Goal: Use online tool/utility: Utilize a website feature to perform a specific function

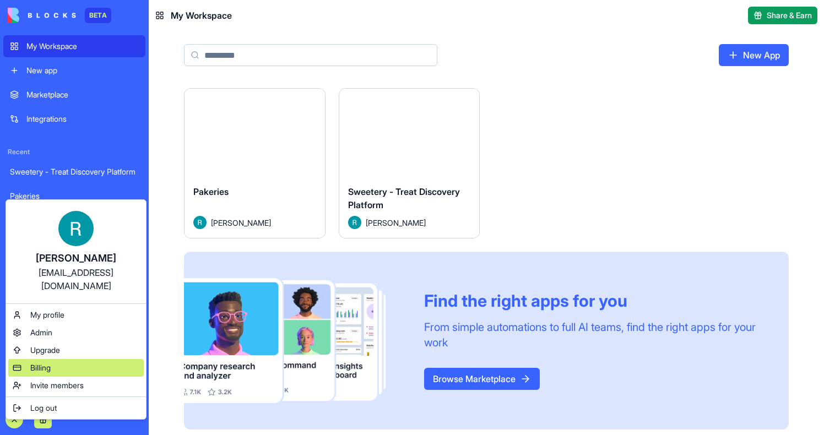
click at [37, 363] on div "Billing" at bounding box center [75, 368] width 135 height 18
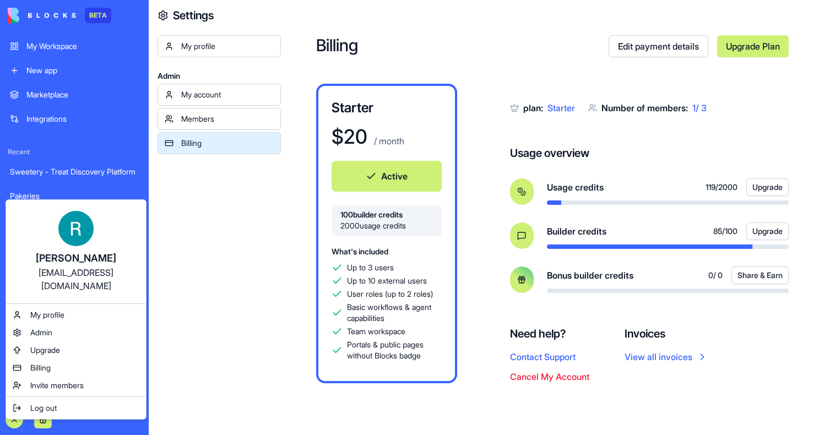
click at [297, 290] on html "BETA My Workspace New app Marketplace Integrations Recent Sweetery - Treat Disc…" at bounding box center [412, 217] width 824 height 435
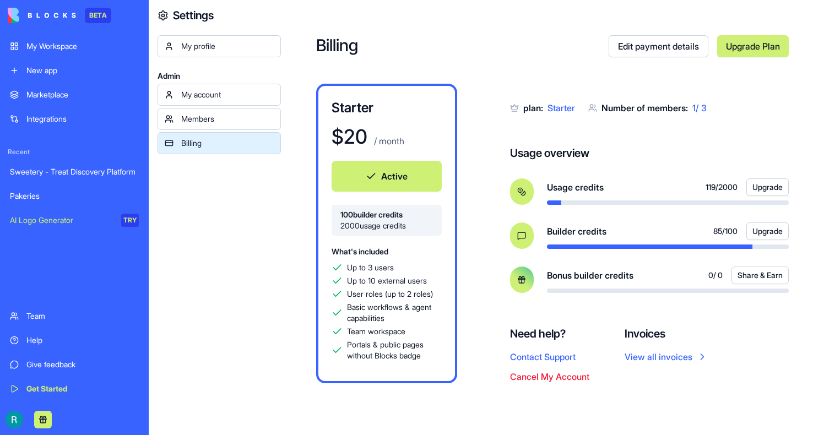
click at [101, 178] on link "Sweetery - Treat Discovery Platform" at bounding box center [74, 172] width 142 height 22
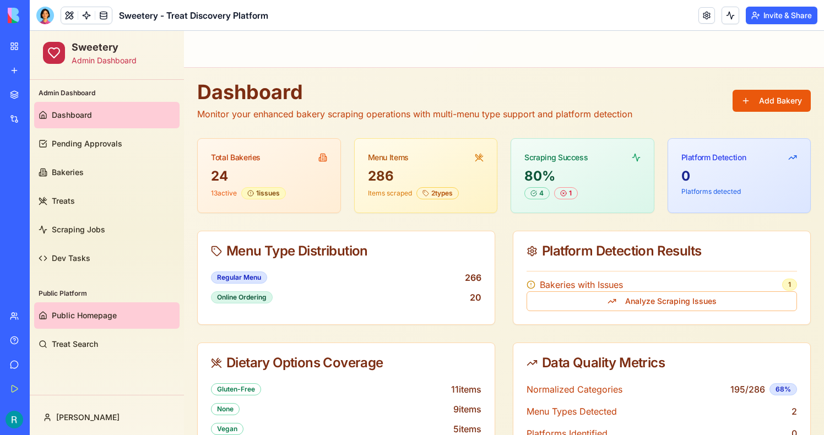
click at [89, 305] on link "Public Homepage" at bounding box center [106, 315] width 145 height 26
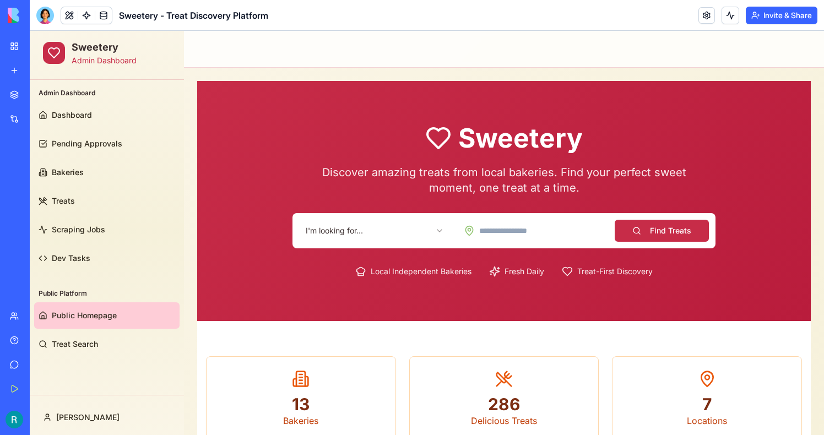
click at [353, 231] on html "Sweetery Admin Dashboard Admin Dashboard Dashboard Pending Approvals Bakeries T…" at bounding box center [427, 400] width 794 height 739
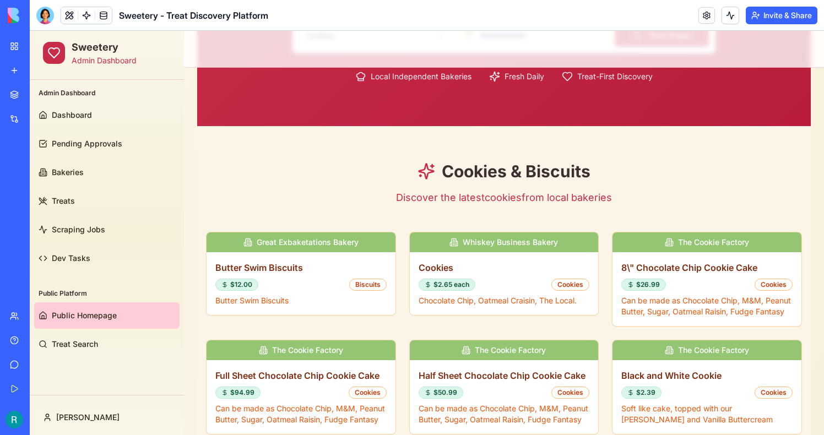
scroll to position [217, 0]
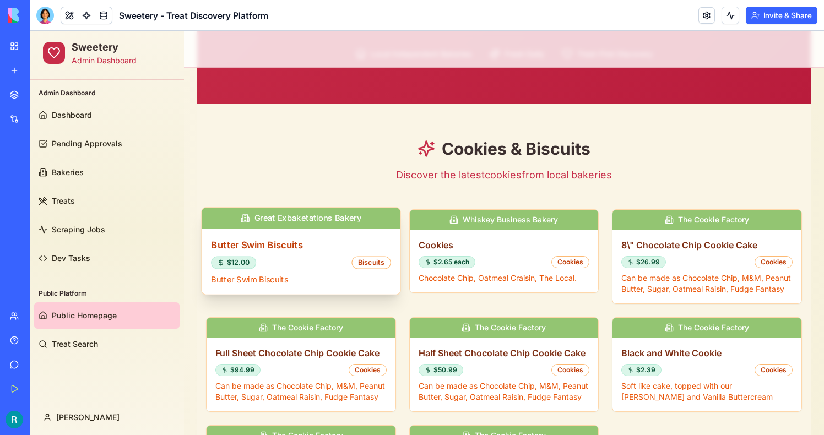
click at [259, 244] on h3 "Butter Swim Biscuits" at bounding box center [301, 245] width 180 height 14
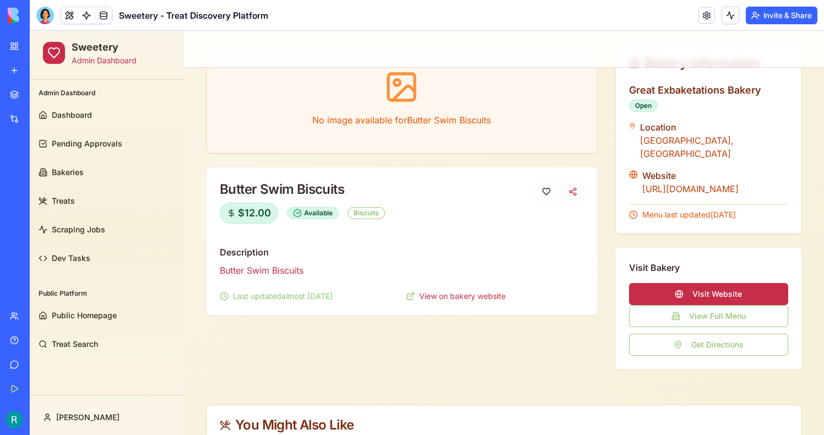
scroll to position [230, 0]
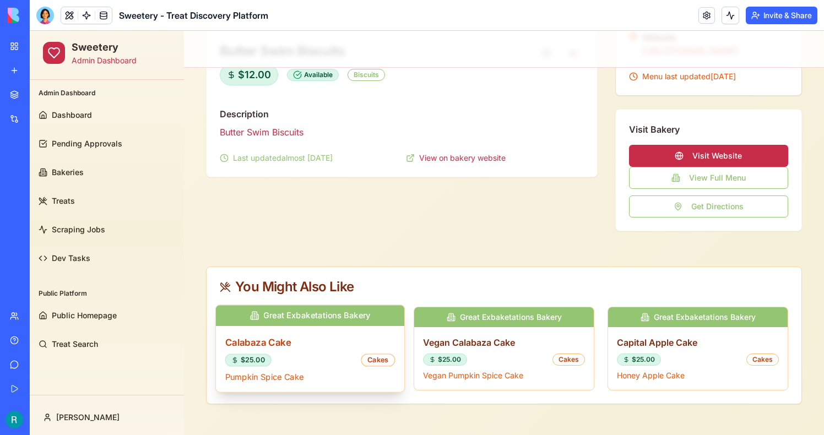
click at [285, 336] on h3 "Calabaza Cake" at bounding box center [310, 342] width 170 height 14
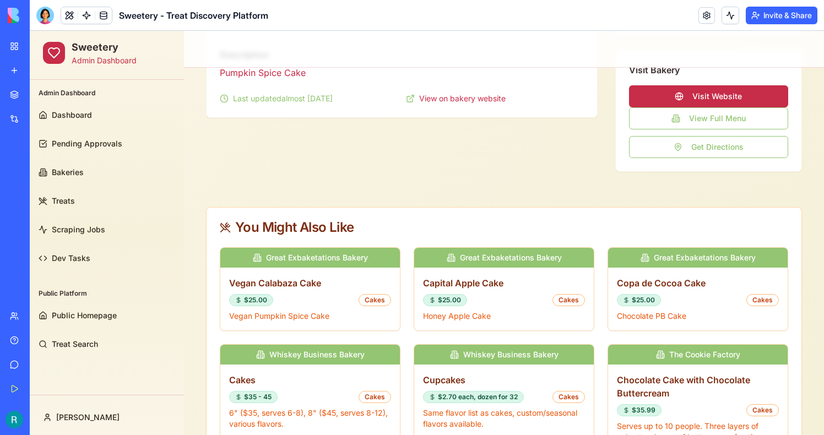
scroll to position [351, 0]
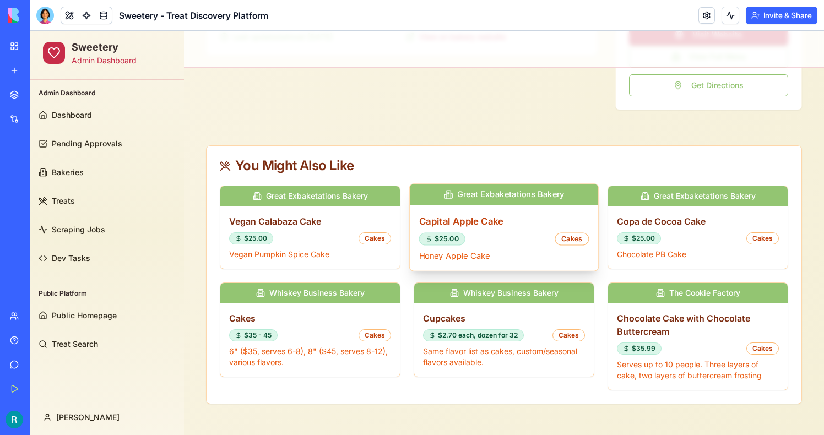
click at [470, 222] on h3 "Capital Apple Cake" at bounding box center [504, 221] width 170 height 14
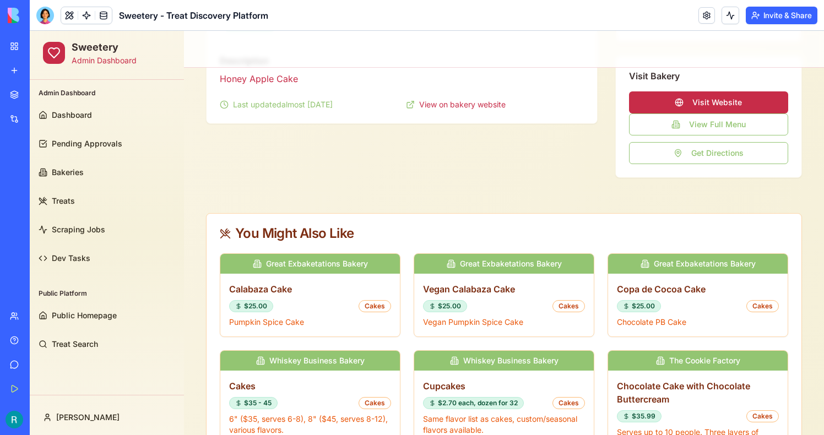
scroll to position [327, 0]
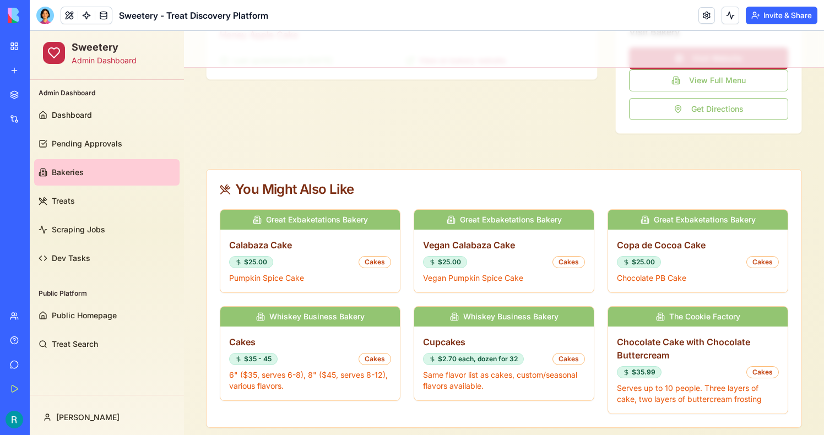
click at [100, 174] on link "Bakeries" at bounding box center [106, 172] width 145 height 26
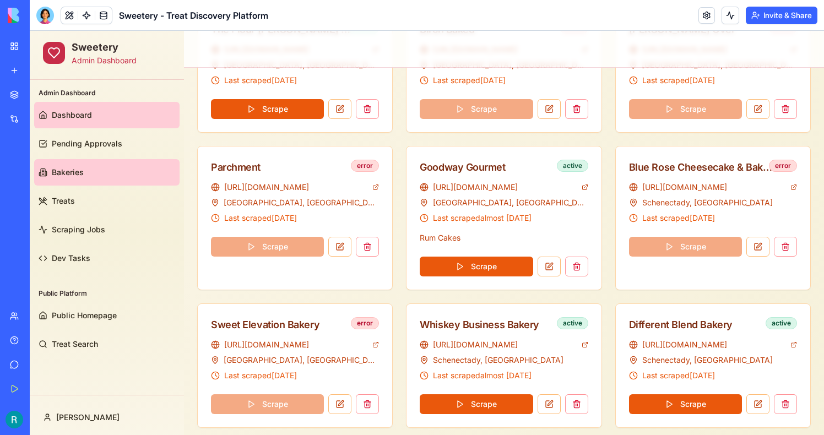
click at [94, 117] on link "Dashboard" at bounding box center [106, 115] width 145 height 26
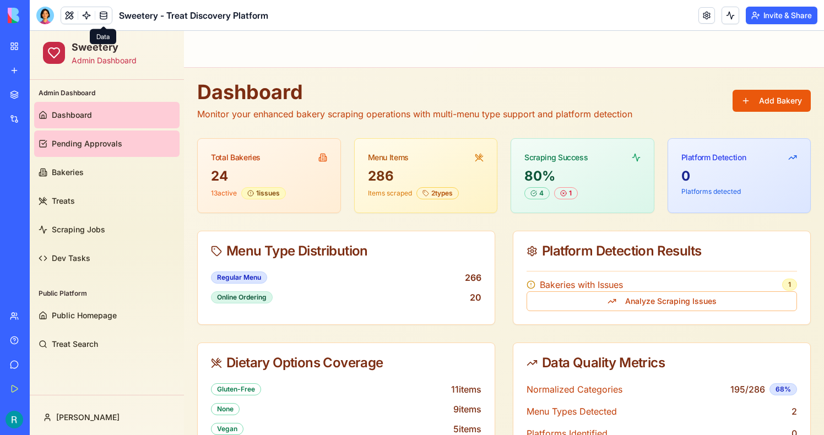
click at [85, 144] on span "Pending Approvals" at bounding box center [87, 143] width 70 height 11
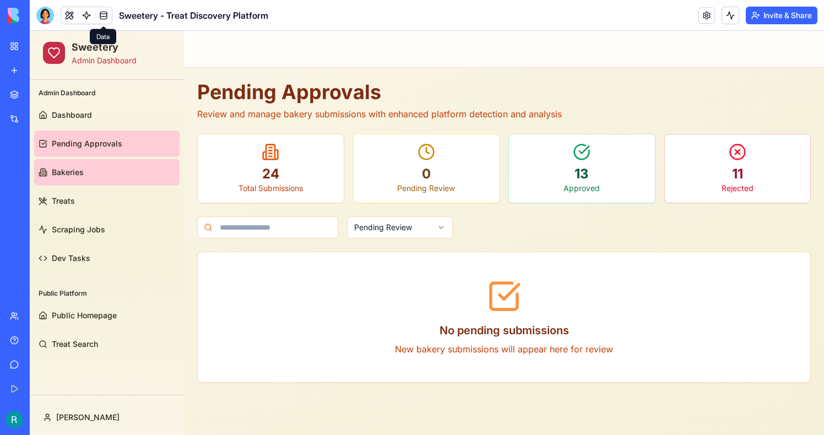
click at [85, 175] on link "Bakeries" at bounding box center [106, 172] width 145 height 26
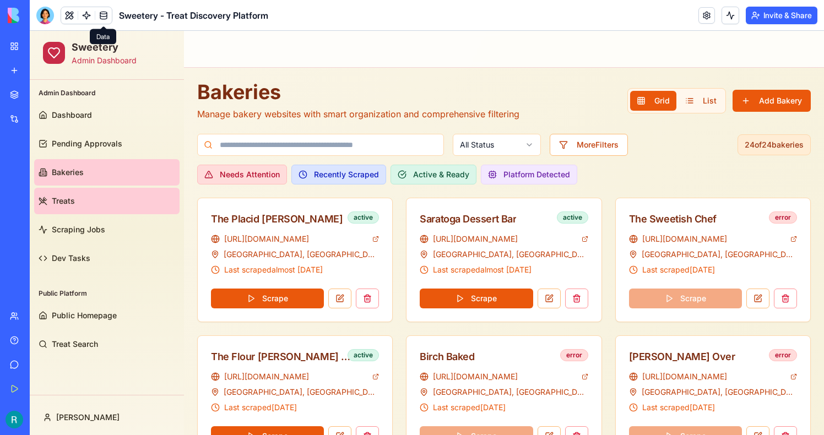
click at [96, 197] on link "Treats" at bounding box center [106, 201] width 145 height 26
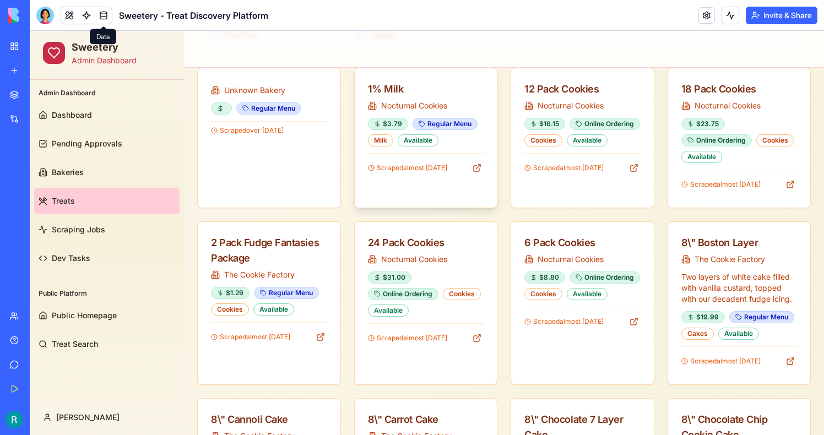
scroll to position [1091, 0]
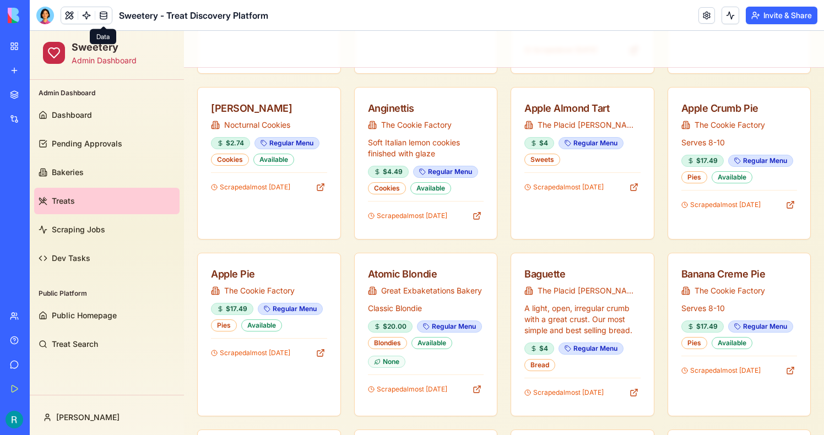
click at [128, 210] on link "Treats" at bounding box center [106, 201] width 145 height 26
click at [124, 229] on link "Scraping Jobs" at bounding box center [106, 229] width 145 height 26
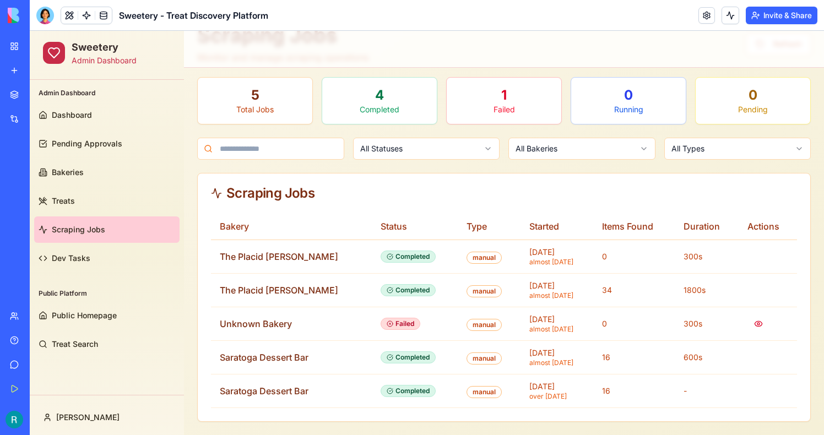
click at [84, 23] on div at bounding box center [87, 16] width 52 height 18
click at [84, 19] on body "BETA My Workspace New app Marketplace Integrations Recent Sweetery - Treat Disc…" at bounding box center [412, 217] width 824 height 435
click at [86, 16] on link at bounding box center [86, 15] width 17 height 17
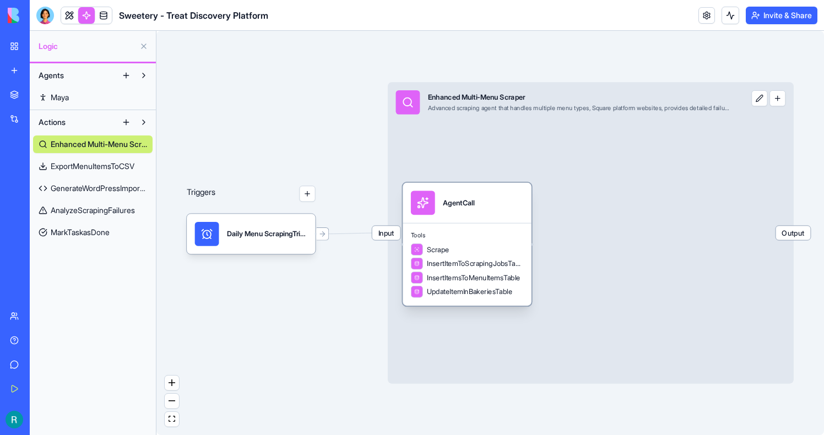
click at [497, 243] on div "Tools Scrape InsertItemToScrapingJobsTable InsertItemsToMenuItemsTable UpdateIt…" at bounding box center [467, 264] width 128 height 83
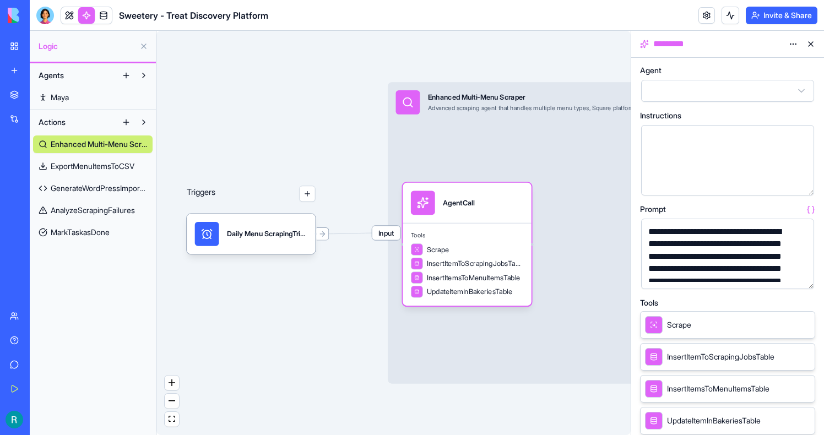
click at [804, 278] on button "button" at bounding box center [803, 278] width 18 height 18
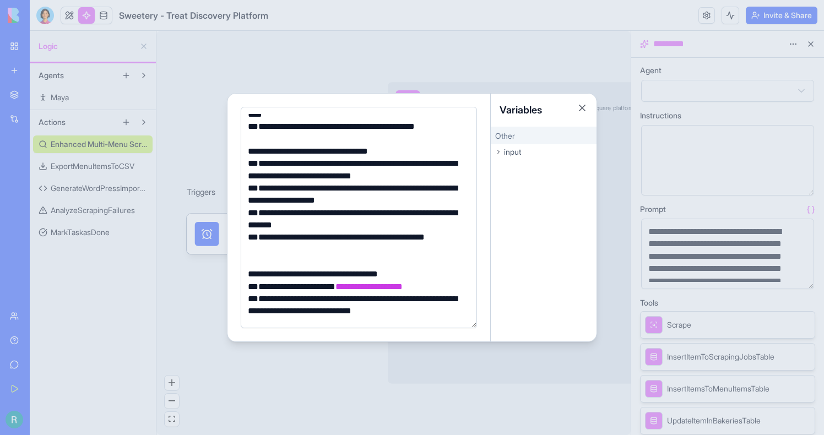
scroll to position [236, 0]
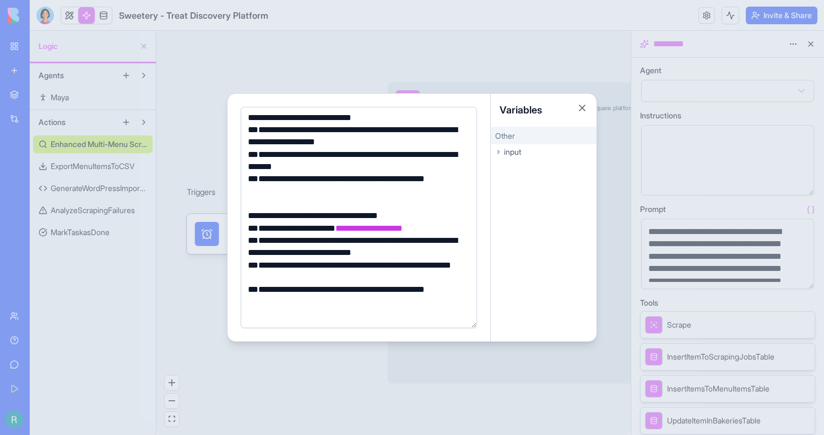
click at [319, 407] on div at bounding box center [412, 217] width 824 height 435
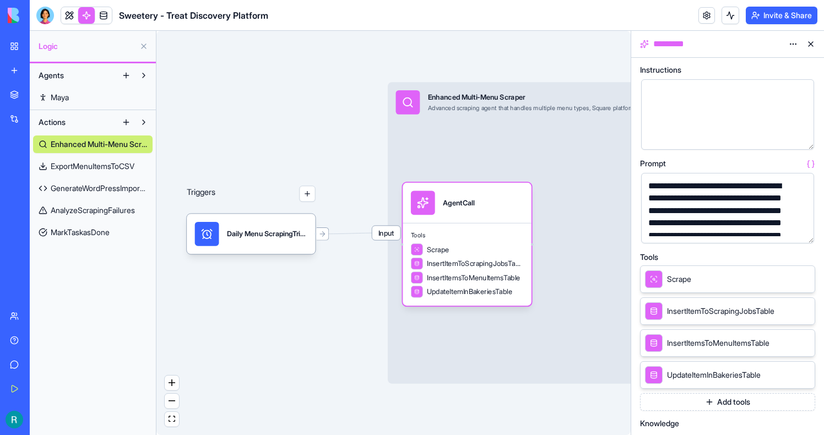
scroll to position [47, 0]
click at [108, 164] on span "ExportMenuItemsToCSV" at bounding box center [93, 166] width 84 height 11
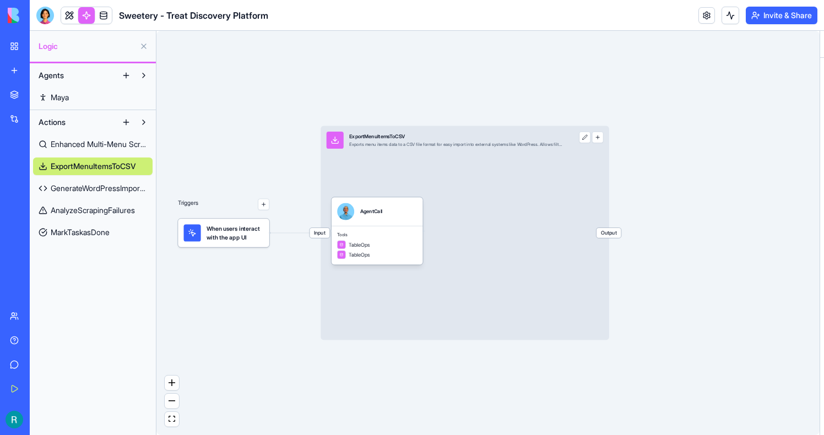
click at [108, 191] on span "GenerateWordPressImportCode" at bounding box center [99, 188] width 96 height 11
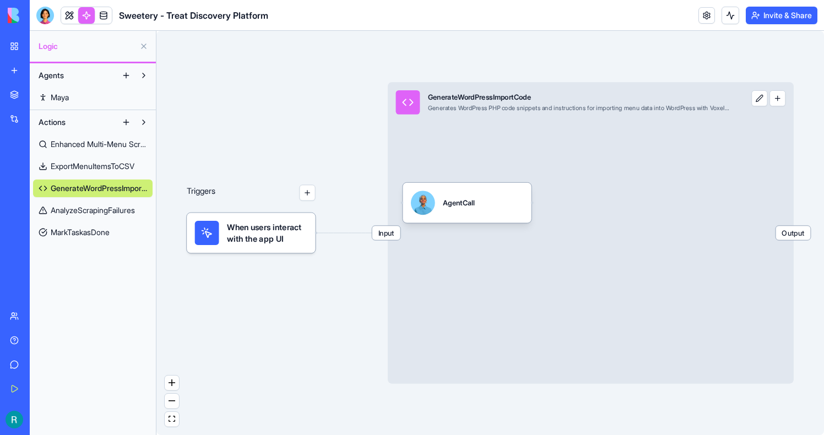
click at [100, 216] on link "AnalyzeScrapingFailures" at bounding box center [92, 211] width 119 height 18
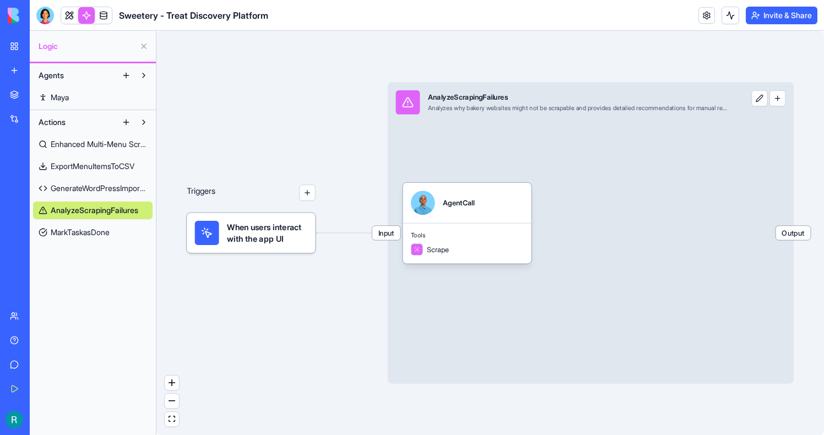
click at [100, 238] on link "MarkTaskasDone" at bounding box center [92, 233] width 119 height 18
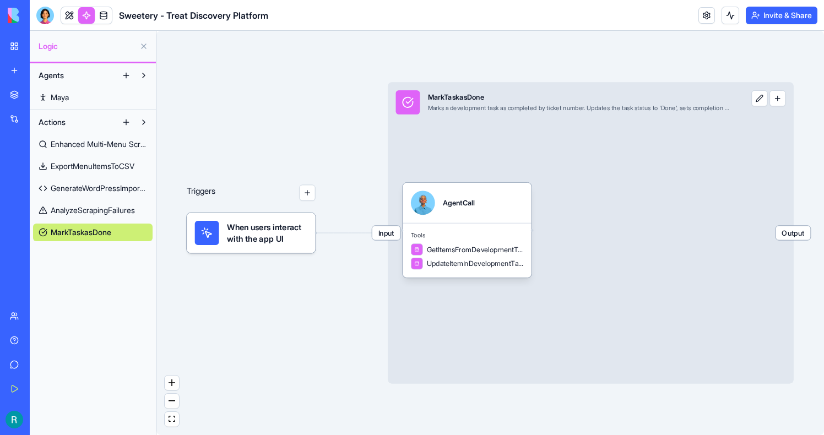
click at [102, 180] on link "GenerateWordPressImportCode" at bounding box center [92, 189] width 119 height 18
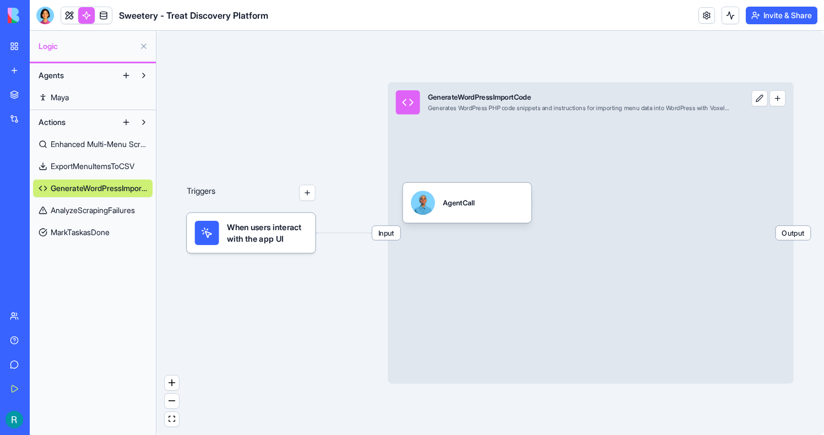
click at [91, 231] on span "MarkTaskasDone" at bounding box center [80, 232] width 59 height 11
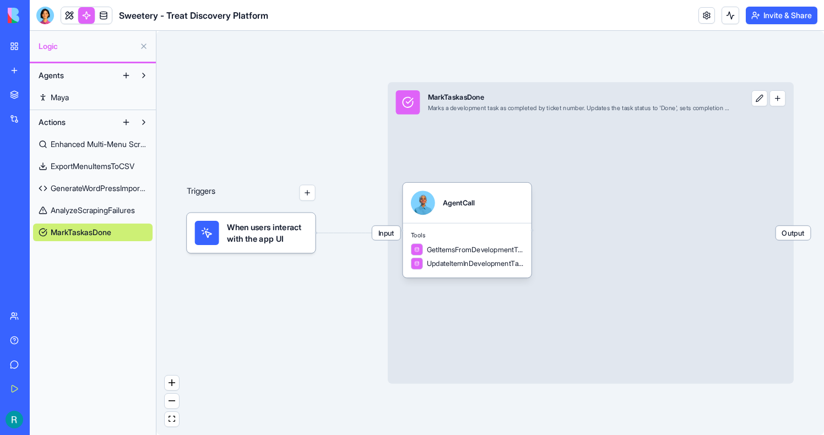
click at [211, 231] on icon at bounding box center [207, 233] width 12 height 12
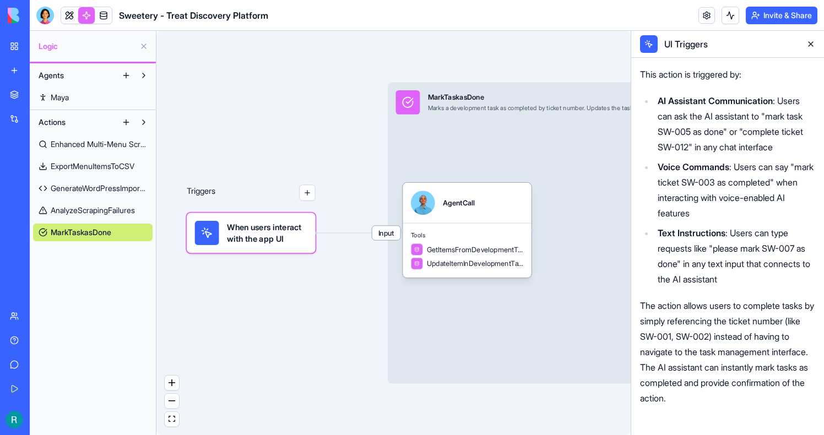
click at [51, 183] on span "GenerateWordPressImportCode" at bounding box center [99, 188] width 96 height 11
